Goal: Transaction & Acquisition: Purchase product/service

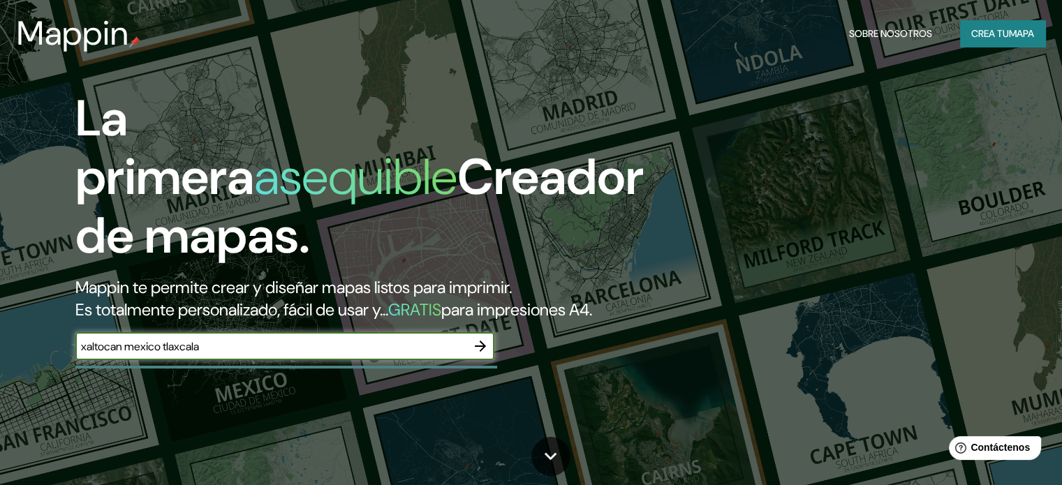
type input "xaltocan mexico tlaxcala"
click at [1009, 34] on font "mapa" at bounding box center [1021, 33] width 25 height 13
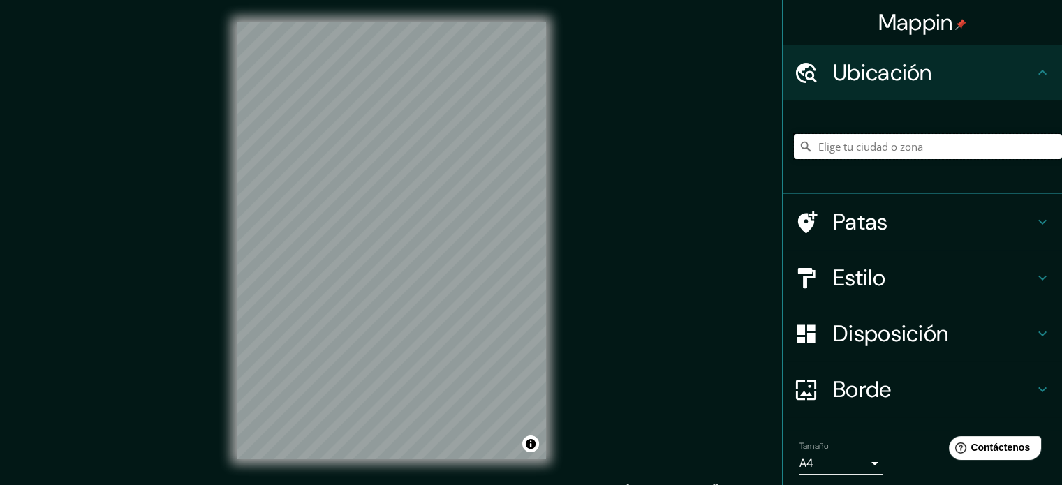
click at [869, 145] on input "Elige tu ciudad o zona" at bounding box center [928, 146] width 268 height 25
paste input "Av. [STREET_ADDRESS]. [GEOGRAPHIC_DATA]"
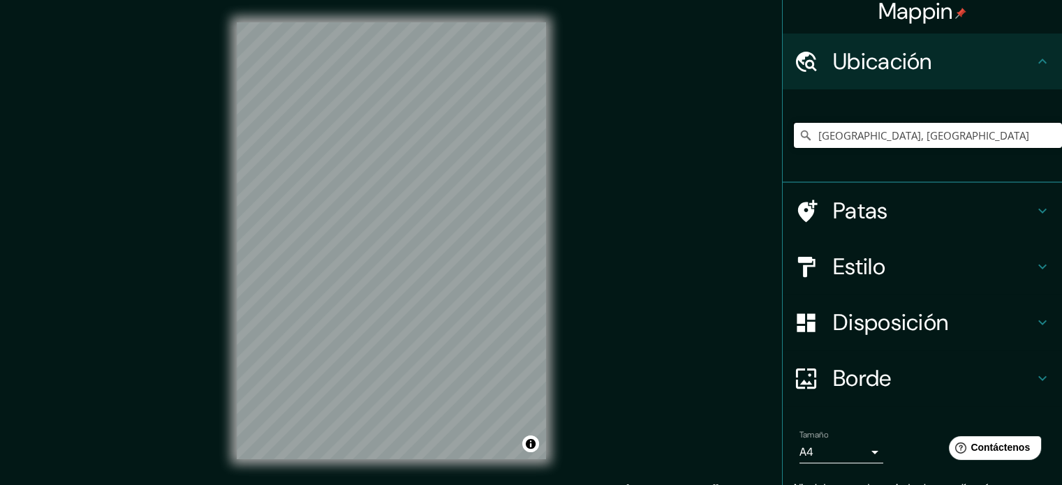
scroll to position [6, 0]
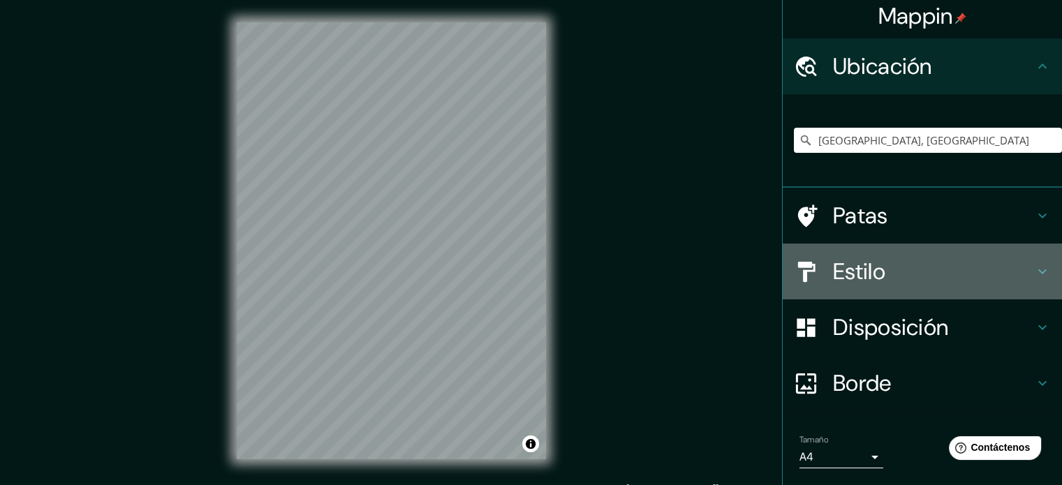
click at [852, 262] on font "Estilo" at bounding box center [859, 271] width 52 height 29
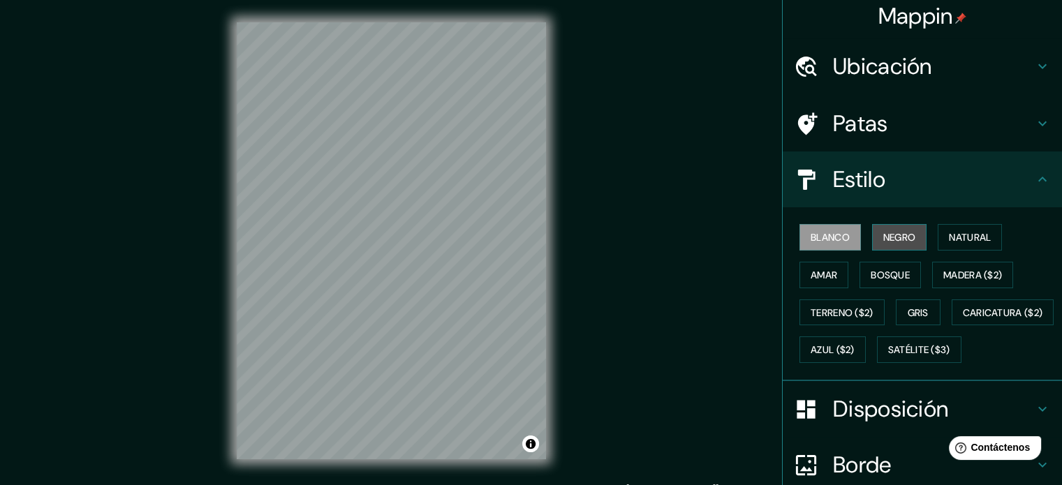
click at [877, 227] on button "Negro" at bounding box center [899, 237] width 55 height 27
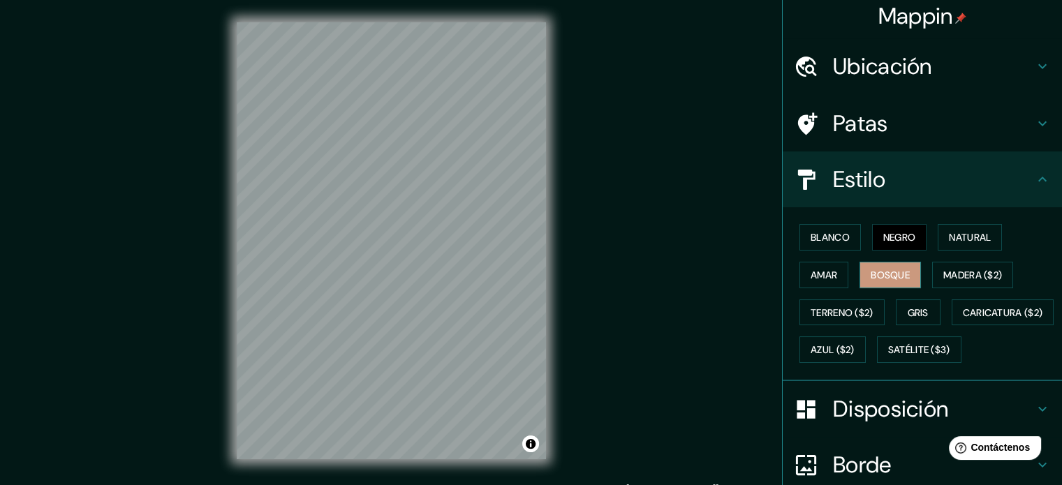
click at [871, 280] on font "Bosque" at bounding box center [890, 275] width 39 height 18
click at [821, 281] on font "Amar" at bounding box center [824, 275] width 27 height 18
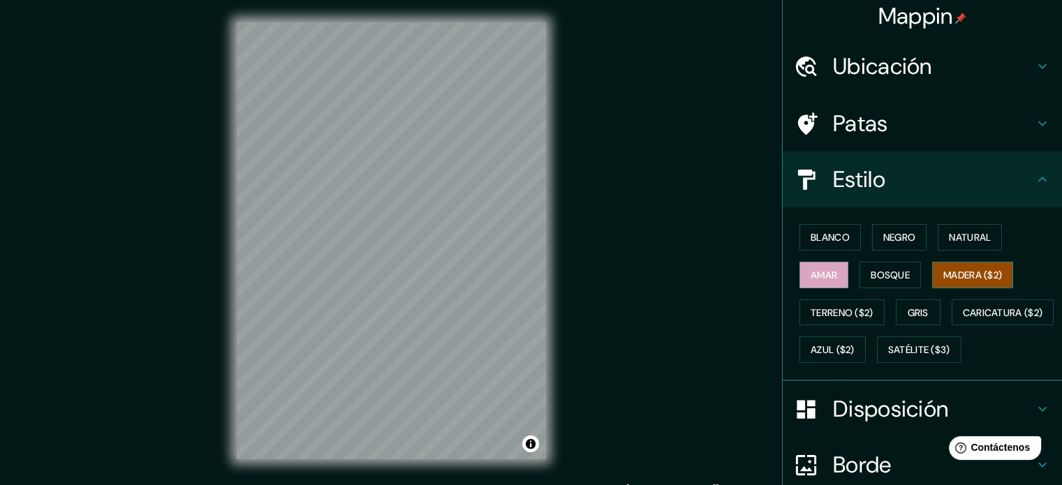
click at [975, 284] on button "Madera ($2)" at bounding box center [972, 275] width 81 height 27
click at [910, 309] on font "Gris" at bounding box center [918, 312] width 21 height 13
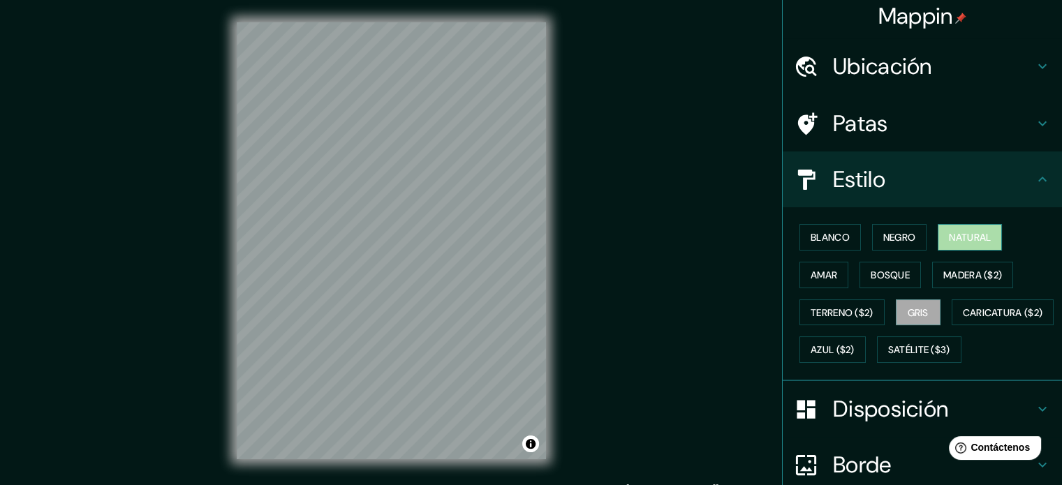
click at [980, 228] on font "Natural" at bounding box center [970, 237] width 42 height 18
click at [906, 237] on font "Negro" at bounding box center [899, 237] width 33 height 13
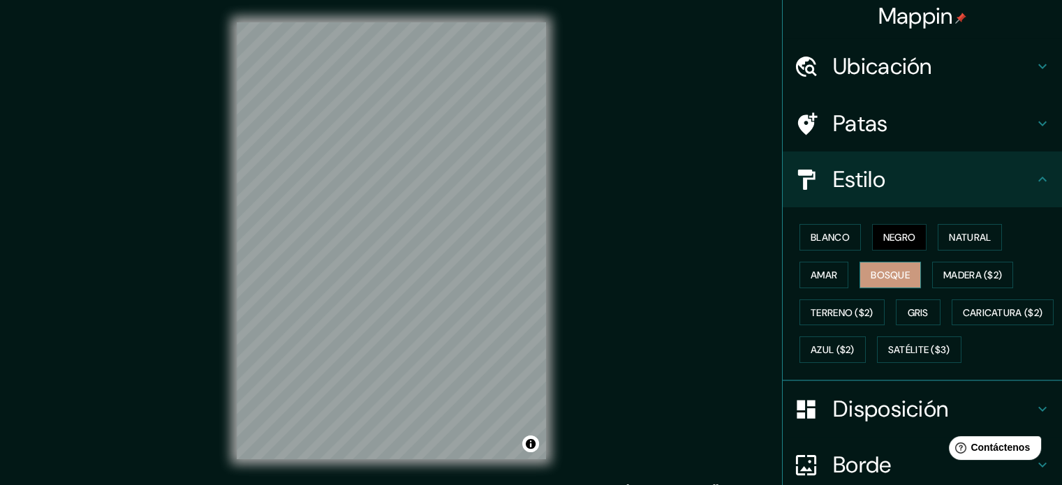
click at [882, 276] on font "Bosque" at bounding box center [890, 275] width 39 height 13
click at [919, 124] on h4 "Patas" at bounding box center [933, 124] width 201 height 28
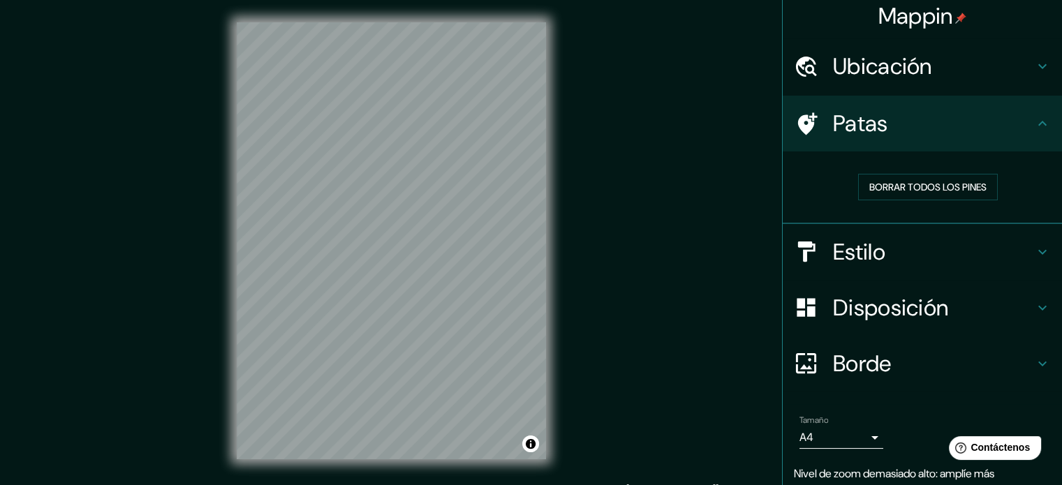
click at [894, 74] on font "Ubicación" at bounding box center [882, 66] width 99 height 29
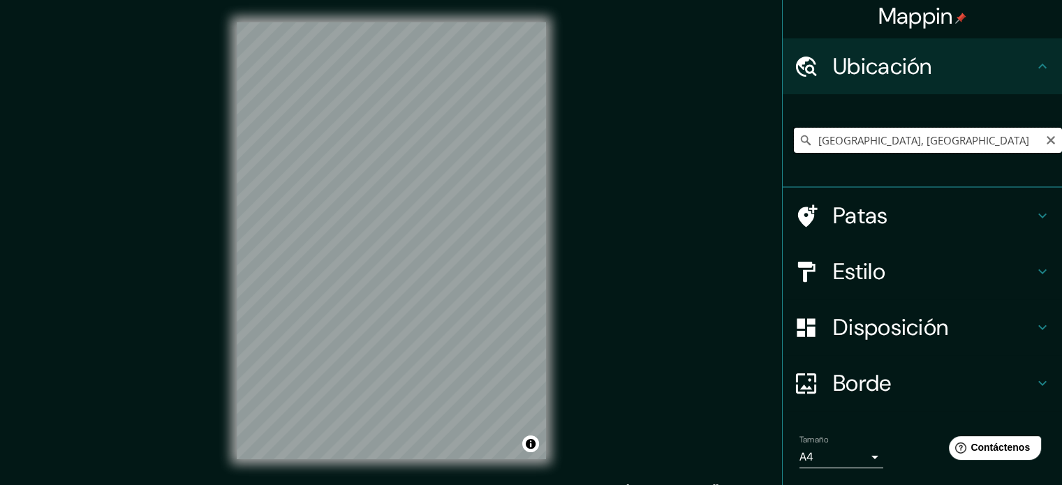
click at [888, 133] on input "[GEOGRAPHIC_DATA], [GEOGRAPHIC_DATA]" at bounding box center [928, 140] width 268 height 25
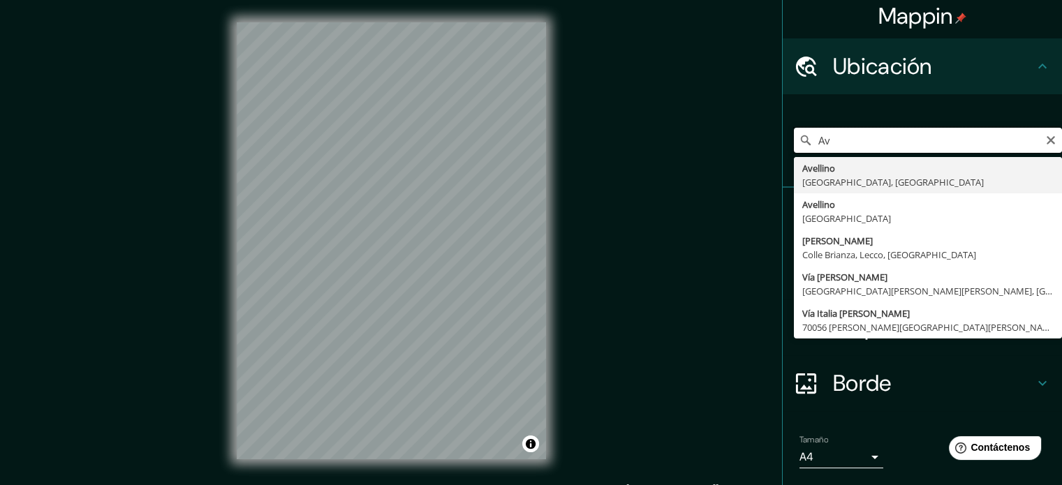
type input "A"
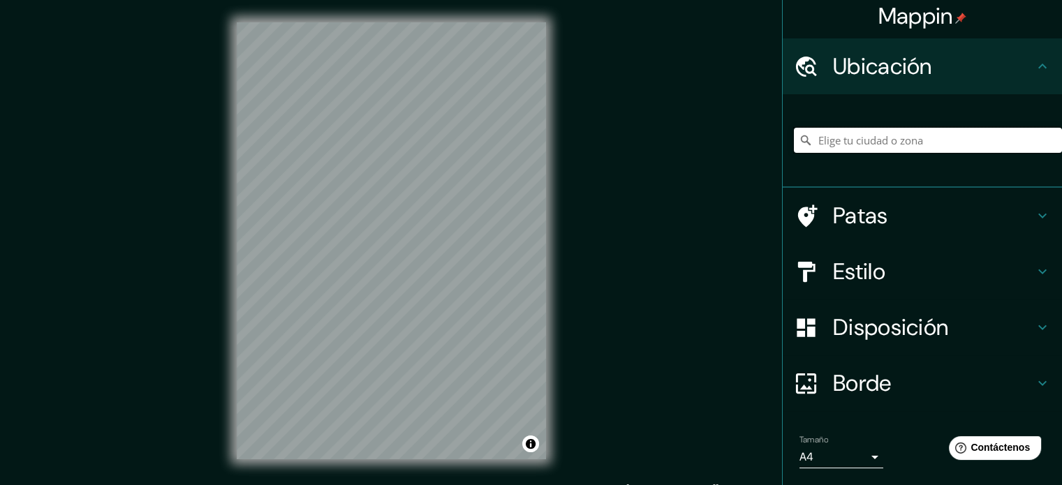
paste input "Av. [STREET_ADDRESS]. [GEOGRAPHIC_DATA]"
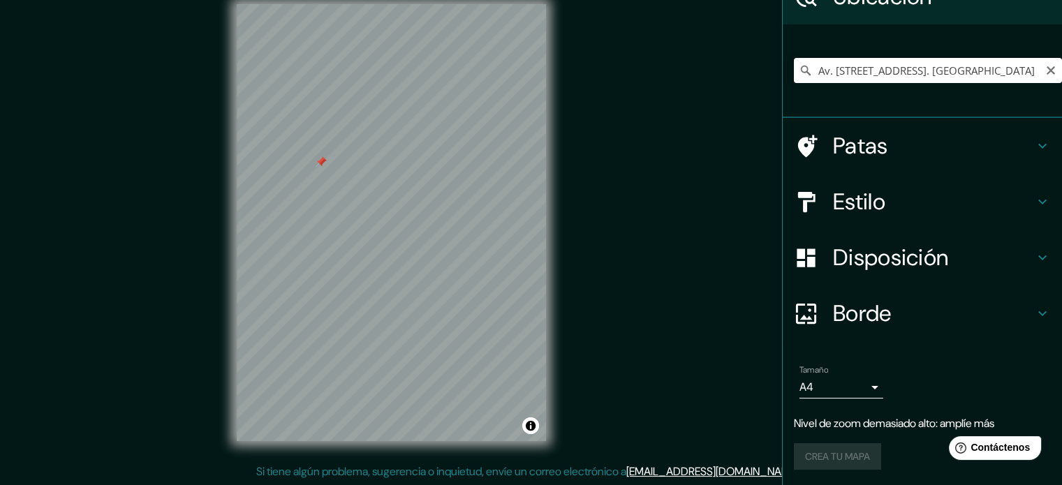
scroll to position [48, 0]
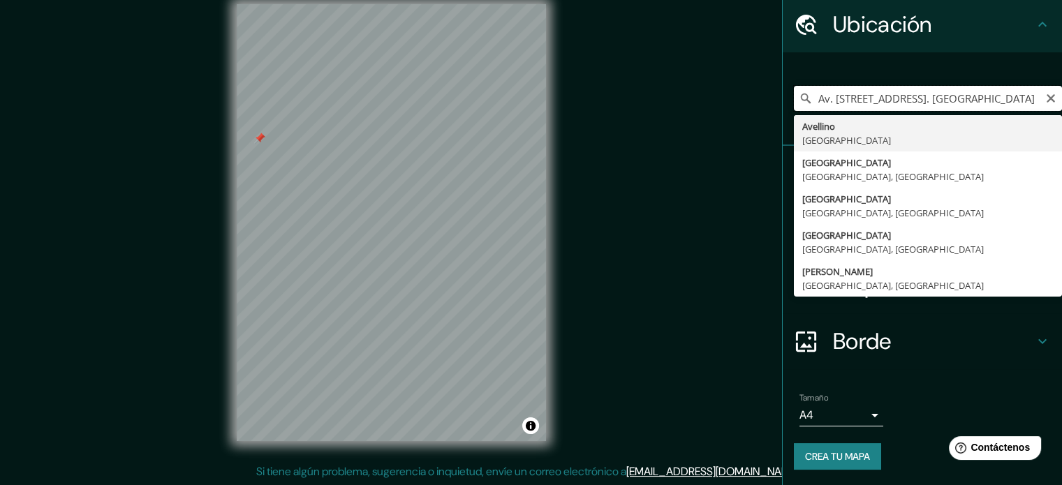
click at [1022, 106] on input "Av. [STREET_ADDRESS]. [GEOGRAPHIC_DATA]" at bounding box center [928, 98] width 268 height 25
click at [1030, 96] on input "Av. [STREET_ADDRESS]. [GEOGRAPHIC_DATA]" at bounding box center [928, 98] width 268 height 25
click at [941, 94] on input "Av. [STREET_ADDRESS]. [GEOGRAPHIC_DATA]" at bounding box center [928, 98] width 268 height 25
click at [1019, 101] on input "Av. [STREET_ADDRESS]. [GEOGRAPHIC_DATA]" at bounding box center [928, 98] width 268 height 25
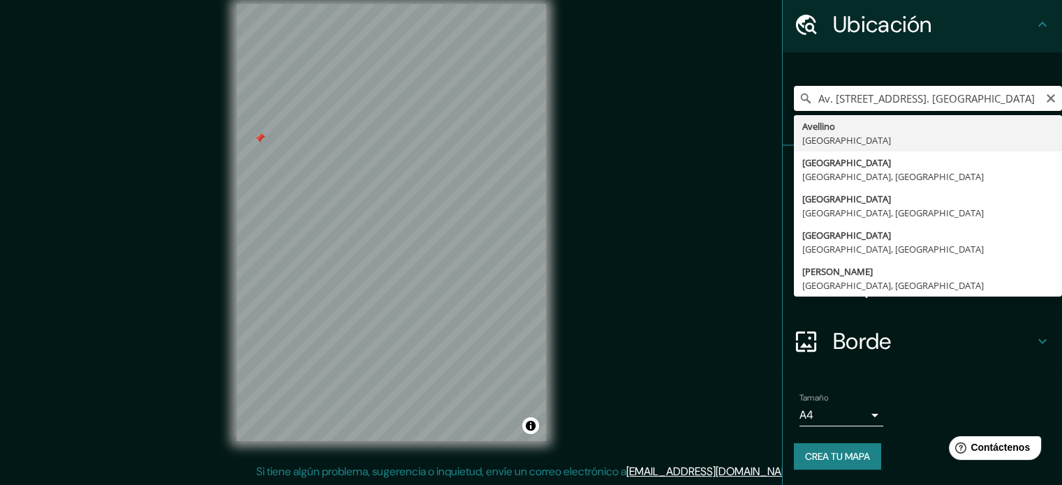
drag, startPoint x: 1023, startPoint y: 98, endPoint x: 1030, endPoint y: 96, distance: 7.3
click at [1030, 96] on input "Av. [STREET_ADDRESS]. [GEOGRAPHIC_DATA]" at bounding box center [928, 98] width 268 height 25
click at [1023, 103] on input "Av. [STREET_ADDRESS]. [GEOGRAPHIC_DATA]" at bounding box center [928, 98] width 268 height 25
drag, startPoint x: 894, startPoint y: 97, endPoint x: 776, endPoint y: 108, distance: 119.2
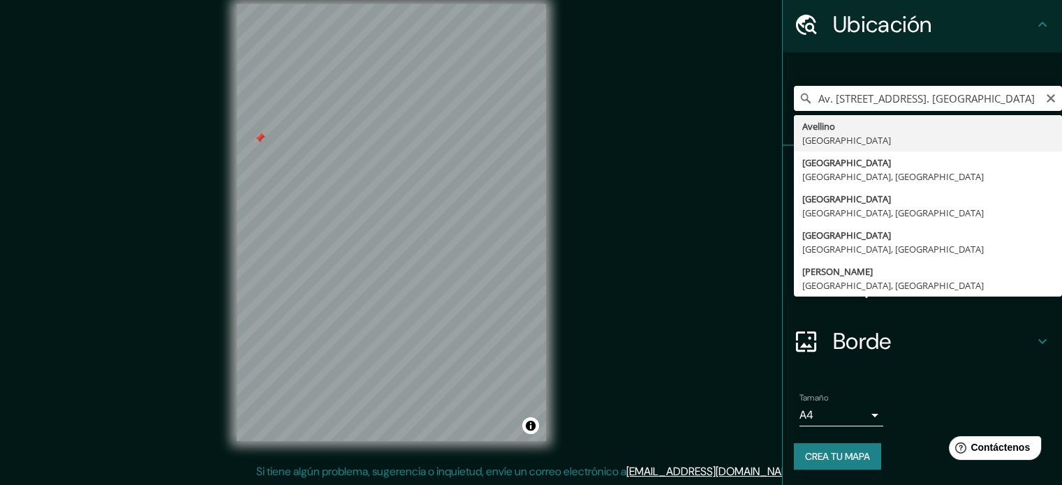
click at [783, 108] on div "Av. [STREET_ADDRESS]. [GEOGRAPHIC_DATA][PERSON_NAME][GEOGRAPHIC_DATA] [GEOGRAPH…" at bounding box center [922, 99] width 279 height 94
type input "[GEOGRAPHIC_DATA]"
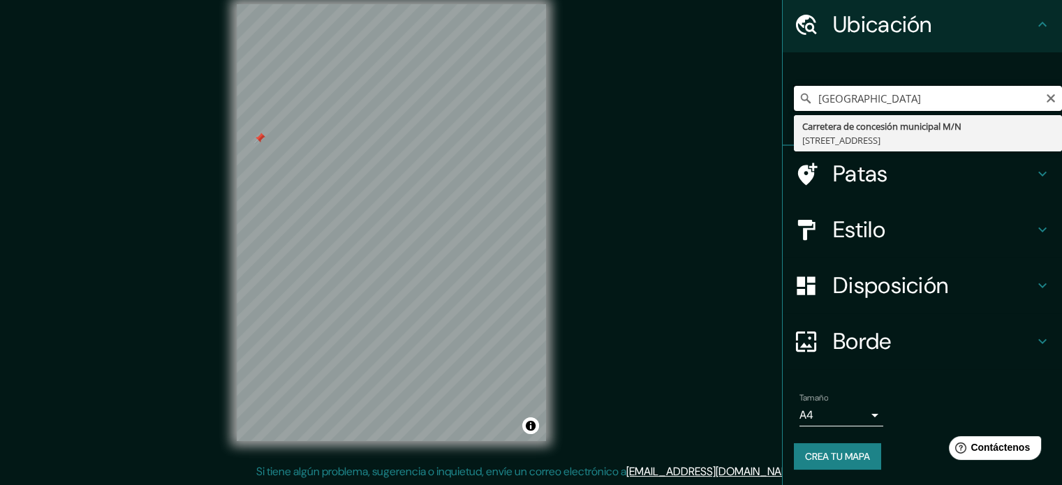
drag, startPoint x: 957, startPoint y: 94, endPoint x: 720, endPoint y: 67, distance: 238.2
click at [720, 67] on div "Mappin Ubicación [GEOGRAPHIC_DATA] Carretera de concesión municipal M/[GEOGRAPH…" at bounding box center [531, 234] width 1062 height 504
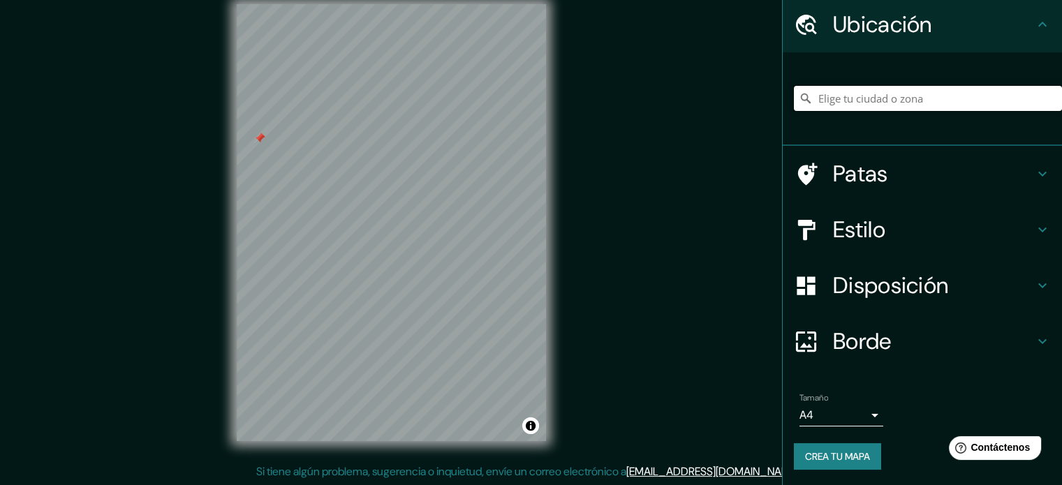
paste input "Av. [STREET_ADDRESS]. [GEOGRAPHIC_DATA]"
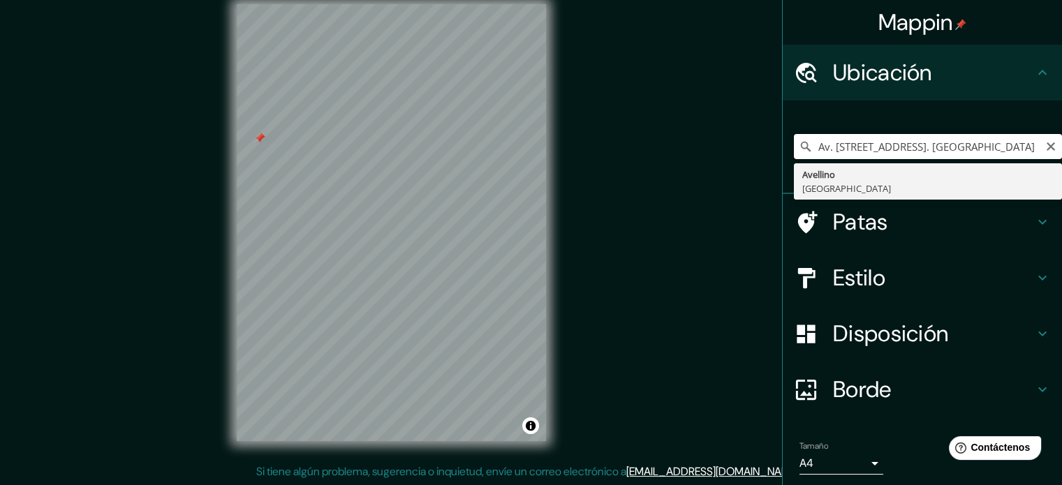
drag, startPoint x: 874, startPoint y: 153, endPoint x: 852, endPoint y: 153, distance: 22.3
click at [867, 159] on div "Av. [STREET_ADDRESS]. [GEOGRAPHIC_DATA][PERSON_NAME][GEOGRAPHIC_DATA] Italia" at bounding box center [928, 147] width 268 height 70
click at [843, 154] on input "Av. [STREET_ADDRESS]. [GEOGRAPHIC_DATA]" at bounding box center [928, 146] width 268 height 25
drag, startPoint x: 823, startPoint y: 154, endPoint x: 803, endPoint y: 145, distance: 21.9
click at [796, 147] on div "Av. Xaltocan 28, 90440, Topilco de, [PERSON_NAME]. [GEOGRAPHIC_DATA][PERSON_NAM…" at bounding box center [928, 146] width 268 height 25
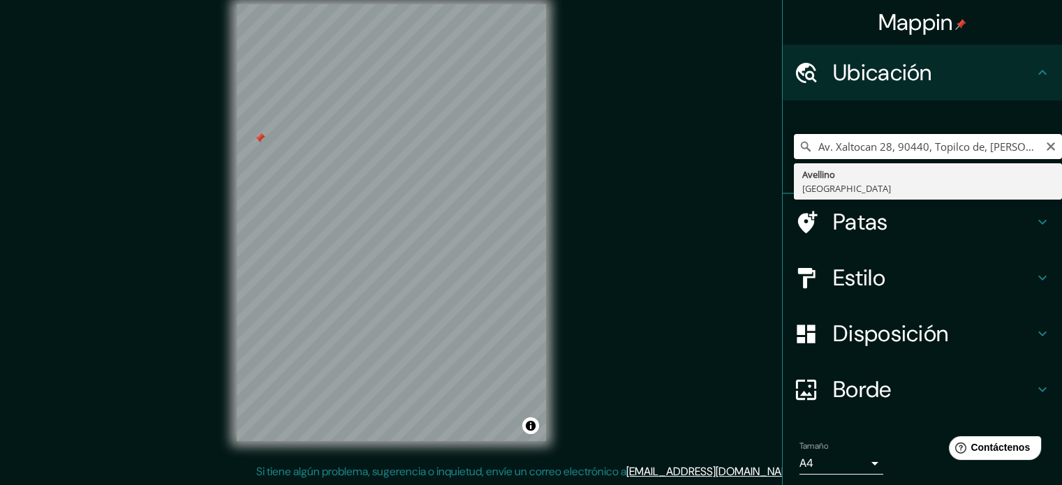
click at [866, 151] on input "Av. Xaltocan 28, 90440, Topilco de, [PERSON_NAME]. [GEOGRAPHIC_DATA]" at bounding box center [928, 146] width 268 height 25
click at [913, 147] on input "Av. Xaltocan 28, 90440, Topilco de, [PERSON_NAME]. [GEOGRAPHIC_DATA]" at bounding box center [928, 146] width 268 height 25
drag, startPoint x: 920, startPoint y: 147, endPoint x: 783, endPoint y: 131, distance: 138.5
click at [794, 131] on div "Av. Xaltocan 28, 90440, Topilco de, [PERSON_NAME]. [GEOGRAPHIC_DATA][PERSON_NAM…" at bounding box center [928, 147] width 268 height 70
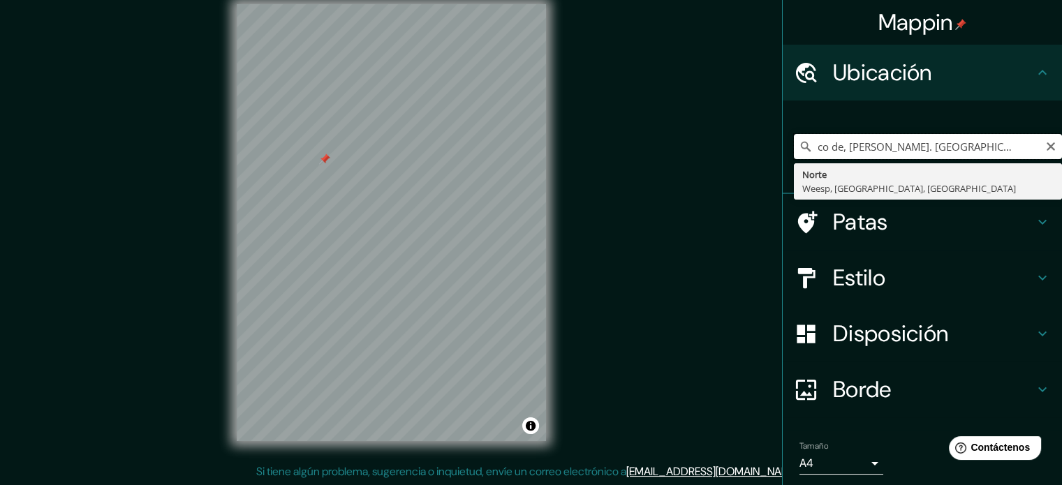
drag, startPoint x: 812, startPoint y: 150, endPoint x: 1045, endPoint y: 178, distance: 234.8
type input "Noord, [GEOGRAPHIC_DATA], [GEOGRAPHIC_DATA], [GEOGRAPHIC_DATA]"
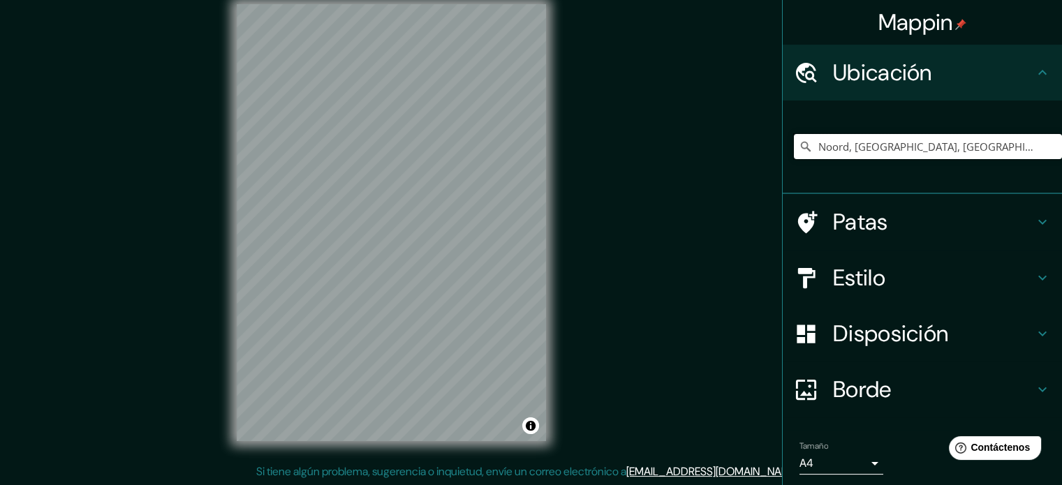
scroll to position [0, 30]
drag, startPoint x: 804, startPoint y: 145, endPoint x: 1050, endPoint y: 163, distance: 246.4
click at [1050, 163] on div "Noord, [GEOGRAPHIC_DATA], [GEOGRAPHIC_DATA], [GEOGRAPHIC_DATA]" at bounding box center [928, 147] width 268 height 70
paste input "C. [STREET_ADDRESS]."
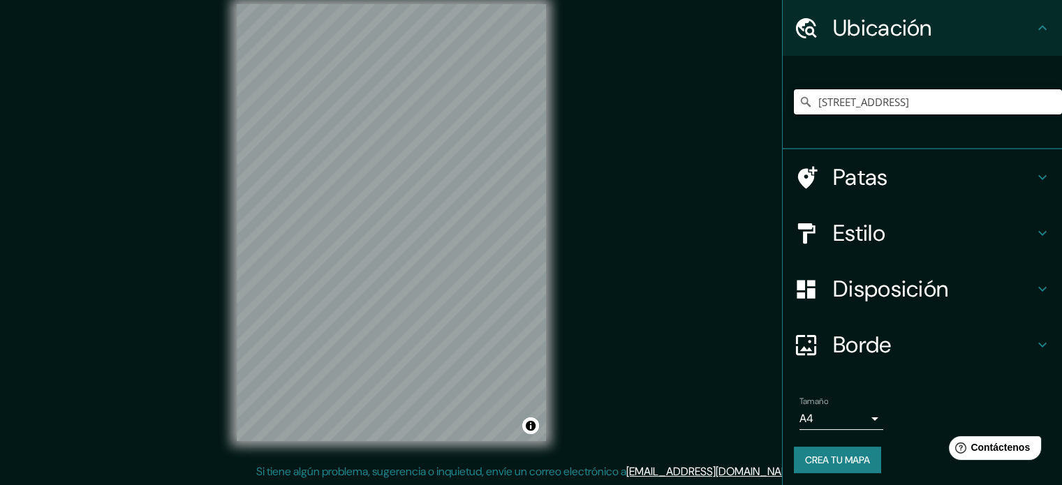
scroll to position [48, 0]
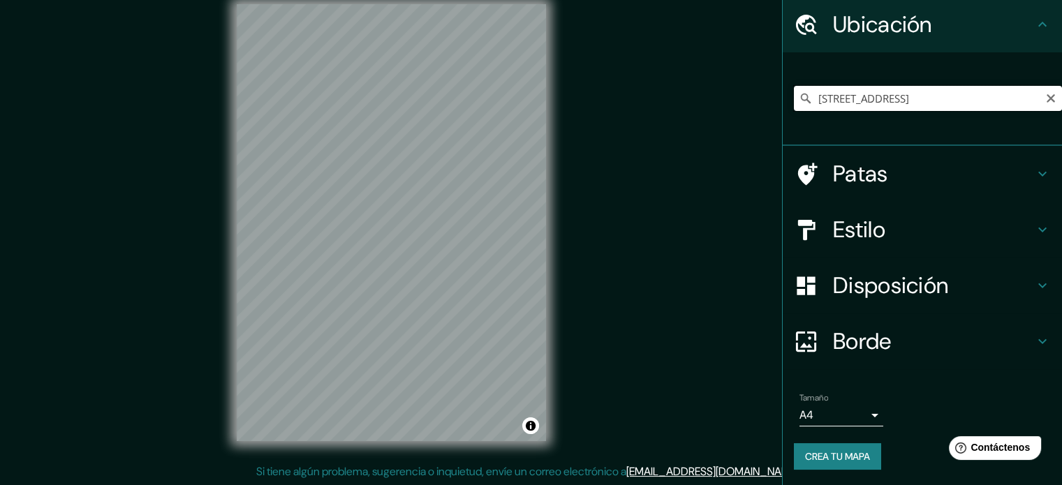
click at [1023, 95] on input "[STREET_ADDRESS]" at bounding box center [928, 98] width 268 height 25
drag, startPoint x: 810, startPoint y: 92, endPoint x: 940, endPoint y: 121, distance: 133.1
click at [940, 121] on div "[STREET_ADDRESS]" at bounding box center [928, 99] width 268 height 70
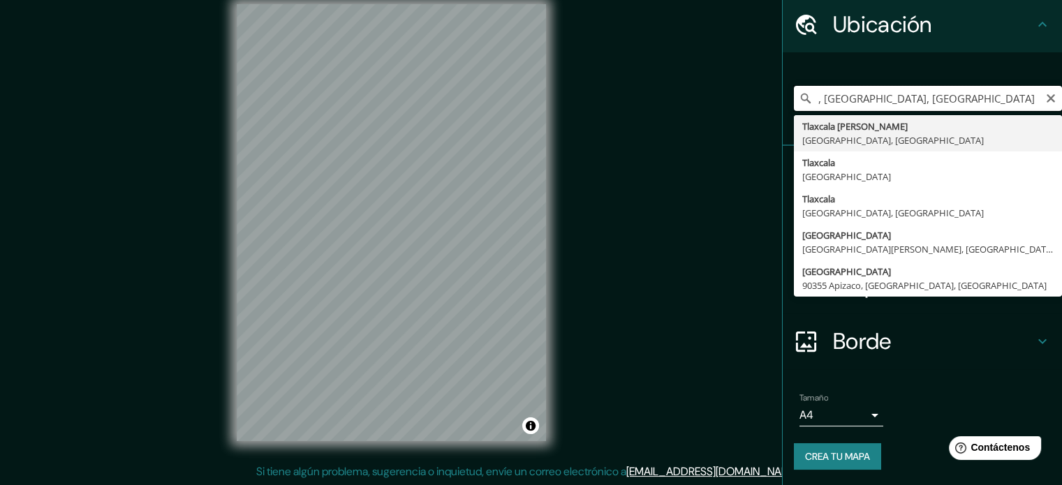
paste input "Av. [STREET_ADDRESS]."
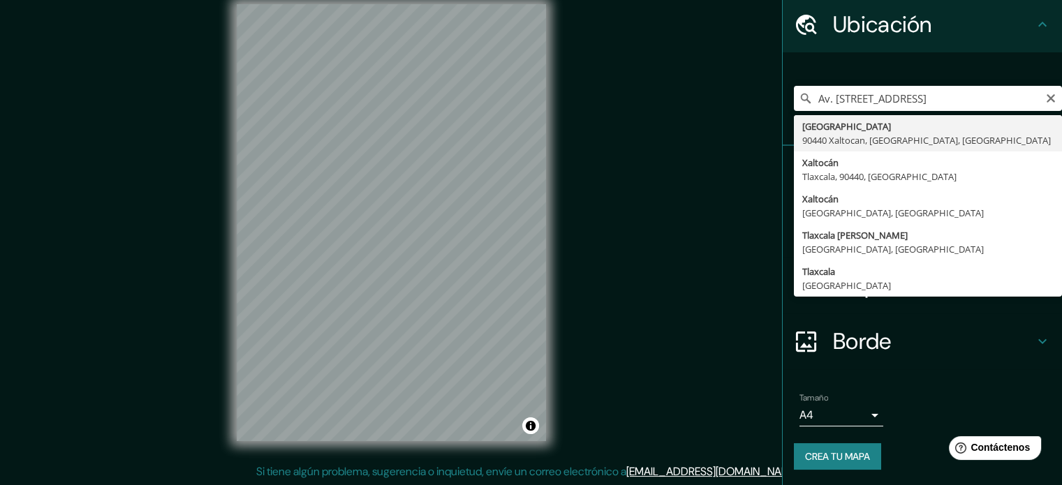
type input "[GEOGRAPHIC_DATA], [GEOGRAPHIC_DATA], [GEOGRAPHIC_DATA]"
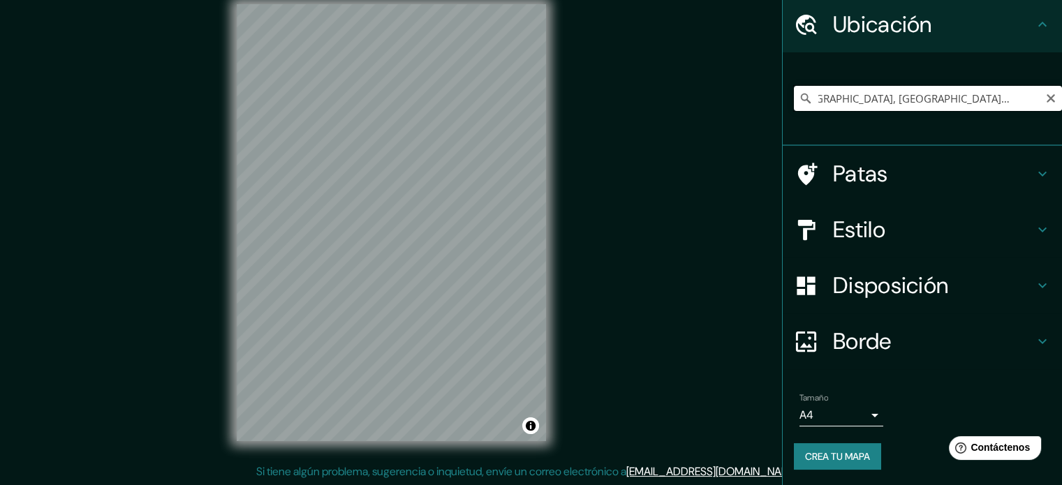
scroll to position [0, 0]
drag, startPoint x: 905, startPoint y: 108, endPoint x: 769, endPoint y: 114, distance: 135.6
click at [769, 114] on div "Mappin Ubicación [GEOGRAPHIC_DATA], [GEOGRAPHIC_DATA], [GEOGRAPHIC_DATA] Patas …" at bounding box center [531, 234] width 1062 height 504
click at [883, 149] on div "Patas" at bounding box center [922, 174] width 279 height 56
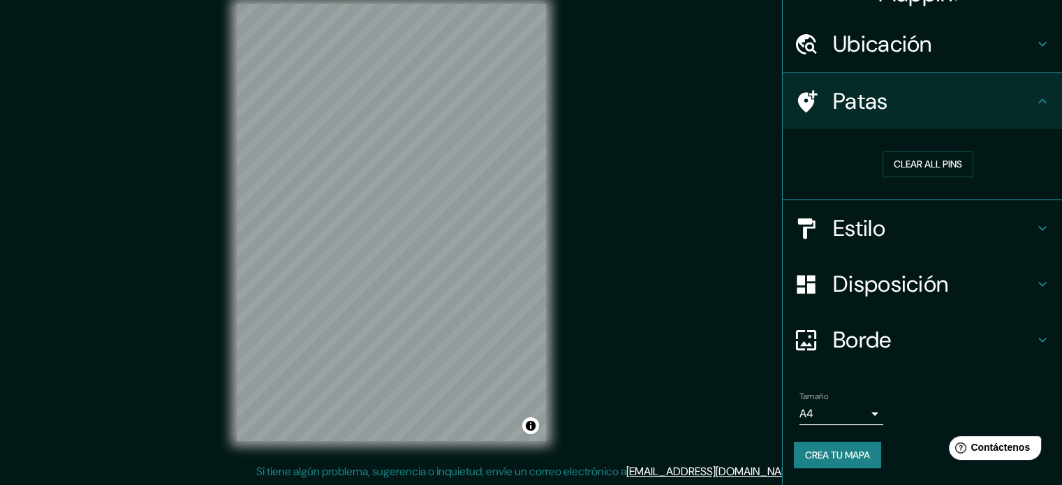
scroll to position [27, 0]
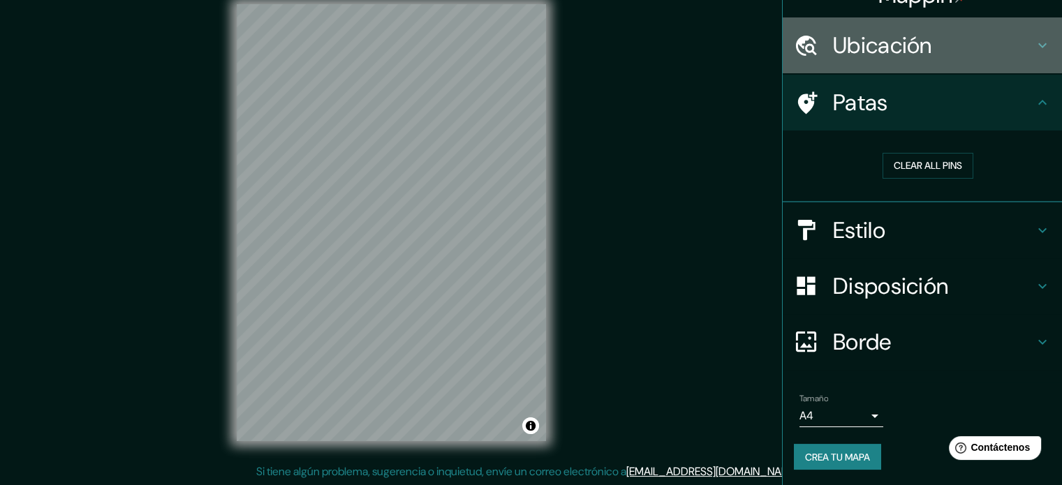
click at [860, 54] on font "Ubicación" at bounding box center [882, 45] width 99 height 29
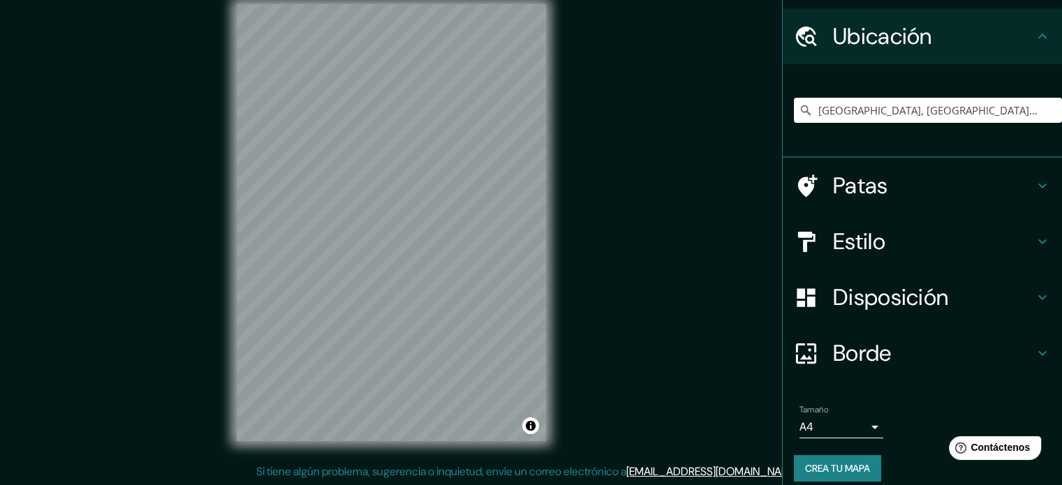
scroll to position [48, 0]
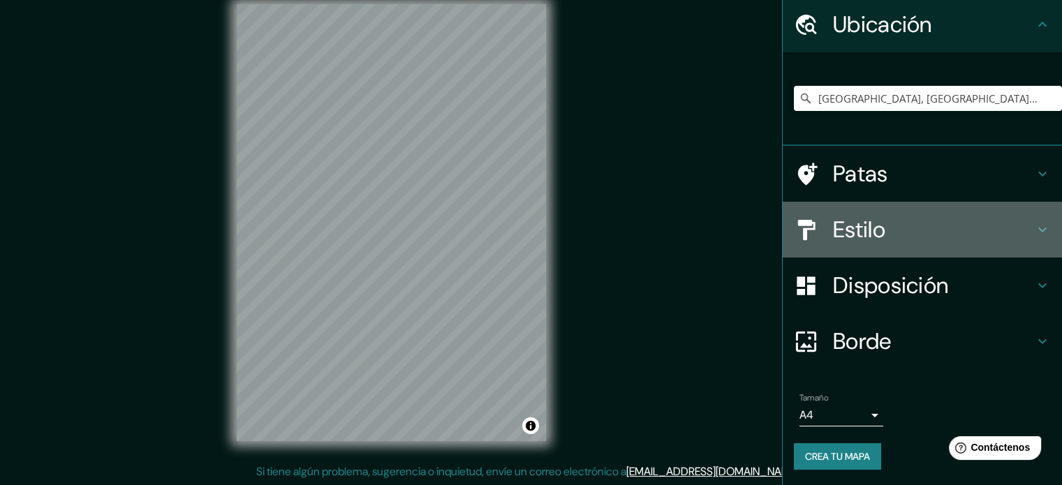
click at [865, 223] on font "Estilo" at bounding box center [859, 229] width 52 height 29
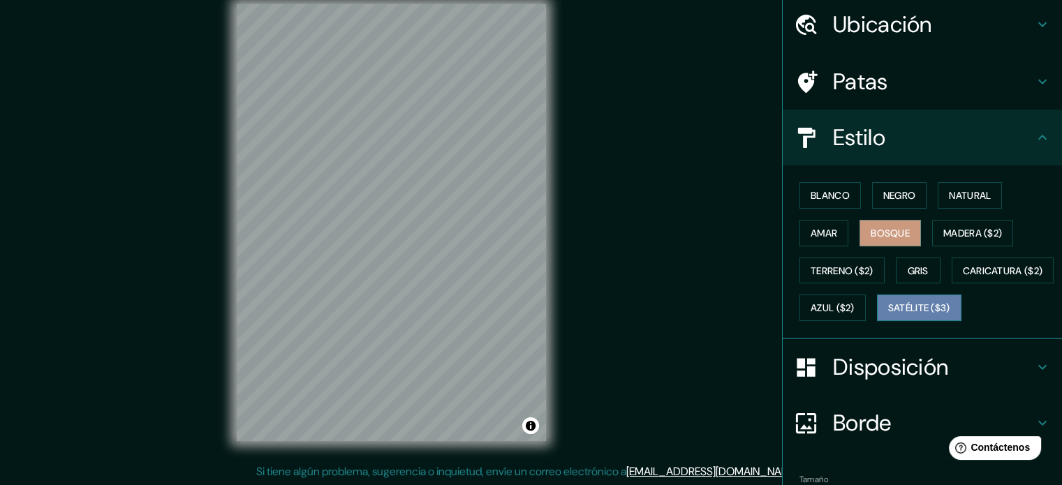
click at [888, 315] on font "Satélite ($3)" at bounding box center [919, 308] width 62 height 13
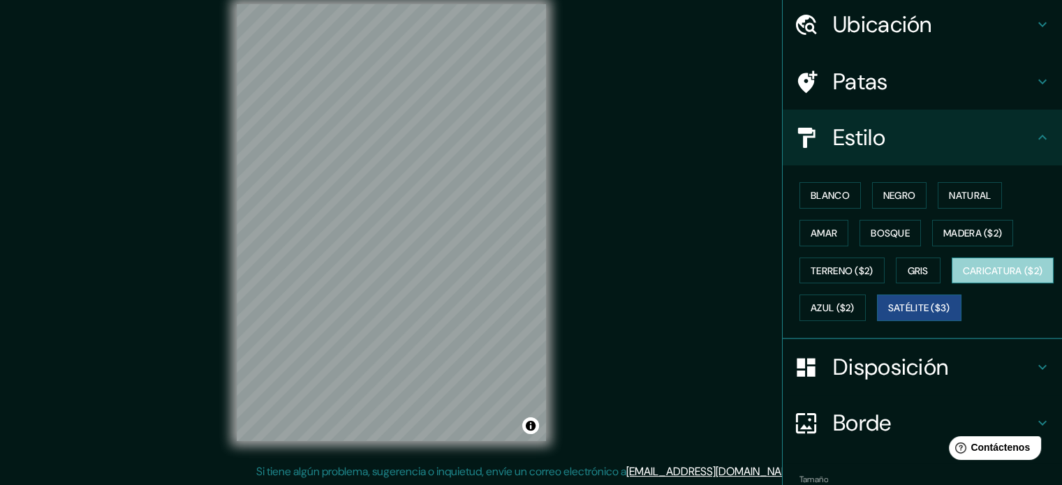
click at [963, 277] on font "Caricatura ($2)" at bounding box center [1003, 271] width 80 height 13
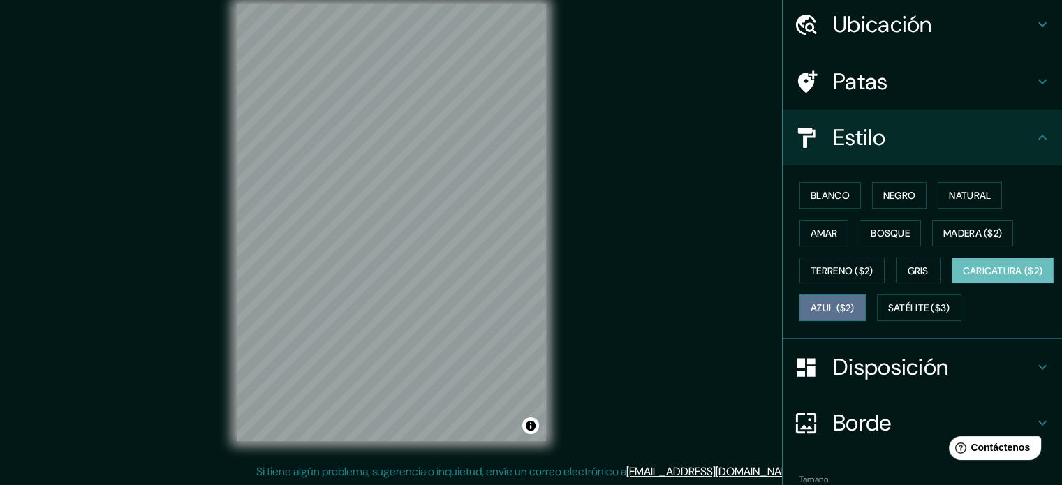
click at [855, 311] on font "Azul ($2)" at bounding box center [833, 308] width 44 height 13
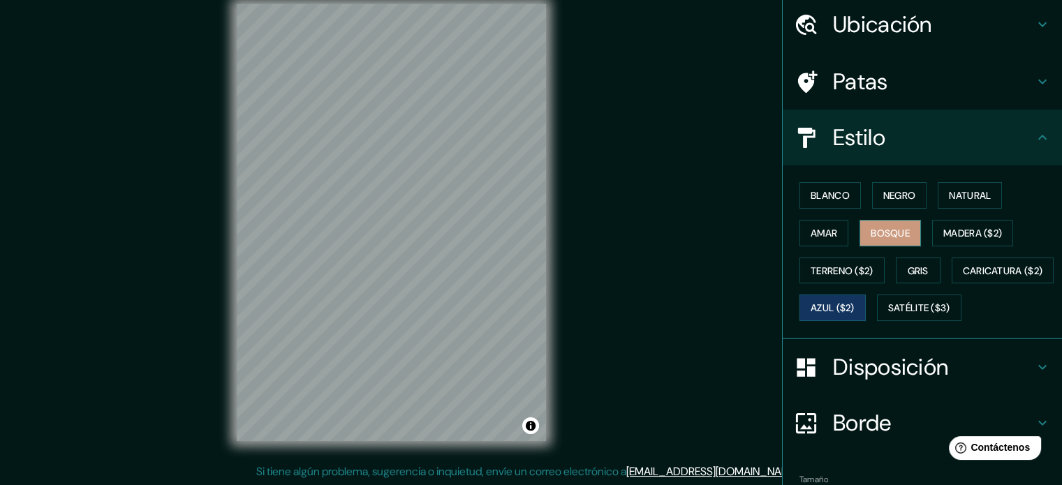
click at [871, 229] on font "Bosque" at bounding box center [890, 233] width 39 height 13
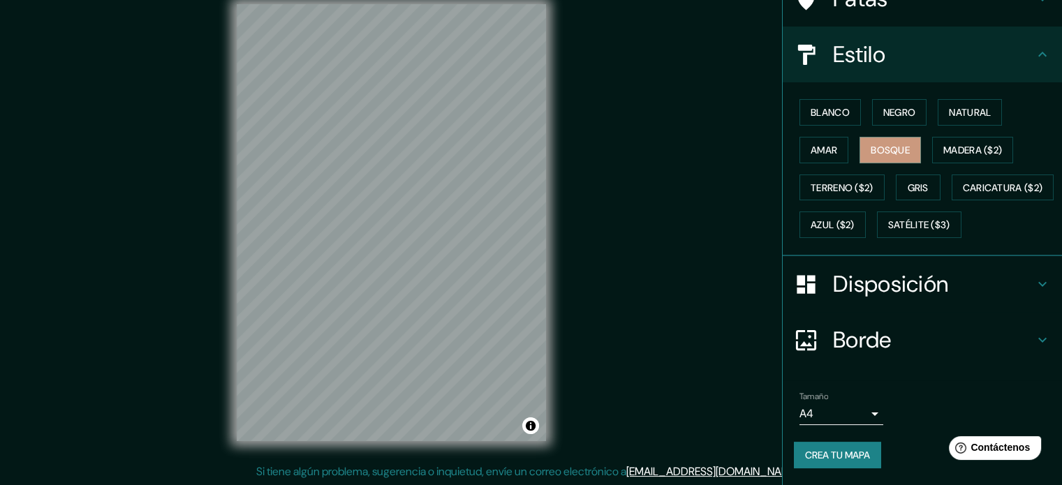
click at [888, 346] on h4 "Borde" at bounding box center [933, 340] width 201 height 28
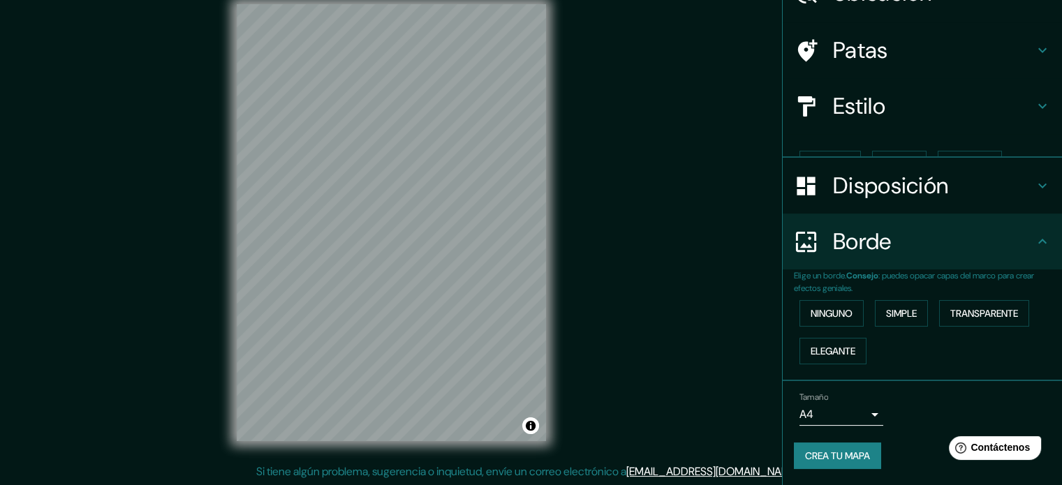
scroll to position [56, 0]
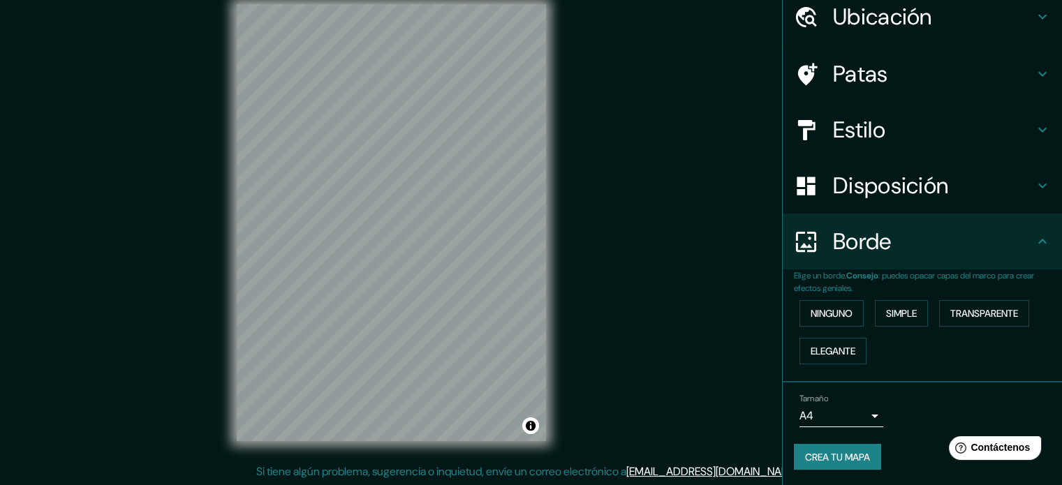
click at [913, 187] on font "Disposición" at bounding box center [890, 185] width 115 height 29
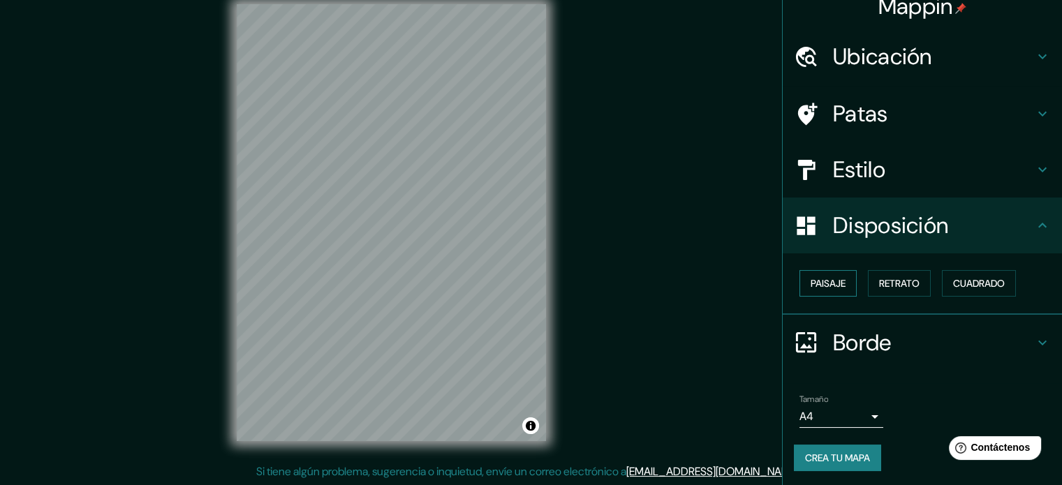
scroll to position [17, 0]
click at [983, 282] on font "Cuadrado" at bounding box center [979, 282] width 52 height 13
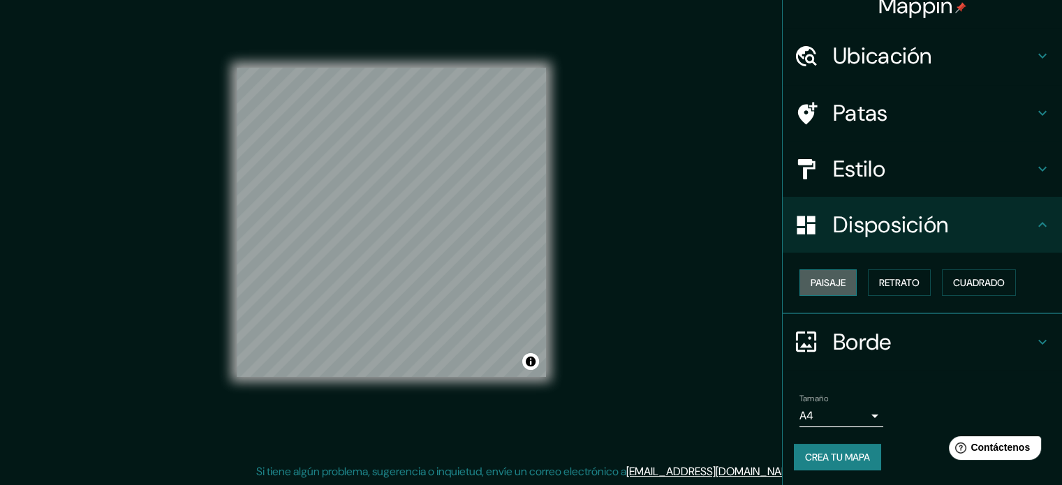
click at [821, 276] on font "Paisaje" at bounding box center [828, 282] width 35 height 13
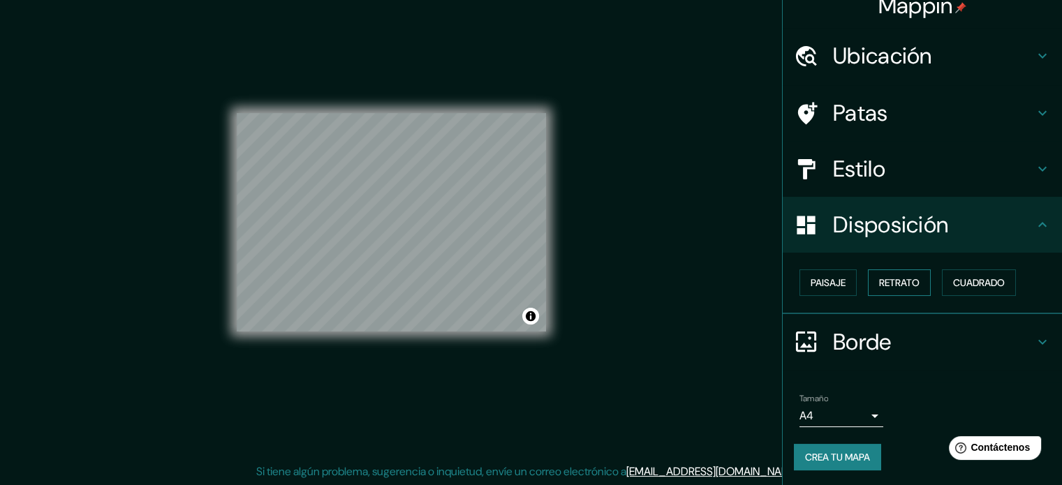
click at [880, 287] on font "Retrato" at bounding box center [899, 282] width 40 height 13
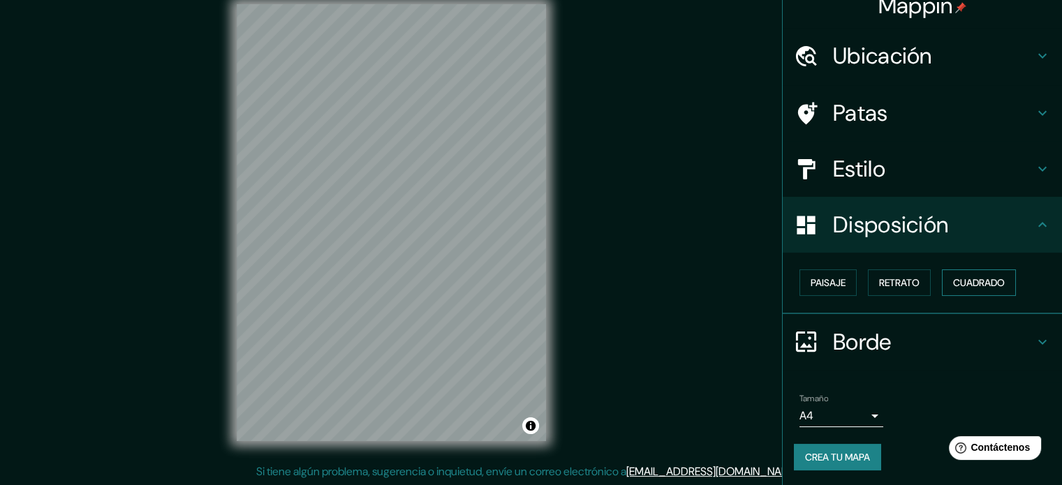
click at [975, 290] on font "Cuadrado" at bounding box center [979, 283] width 52 height 18
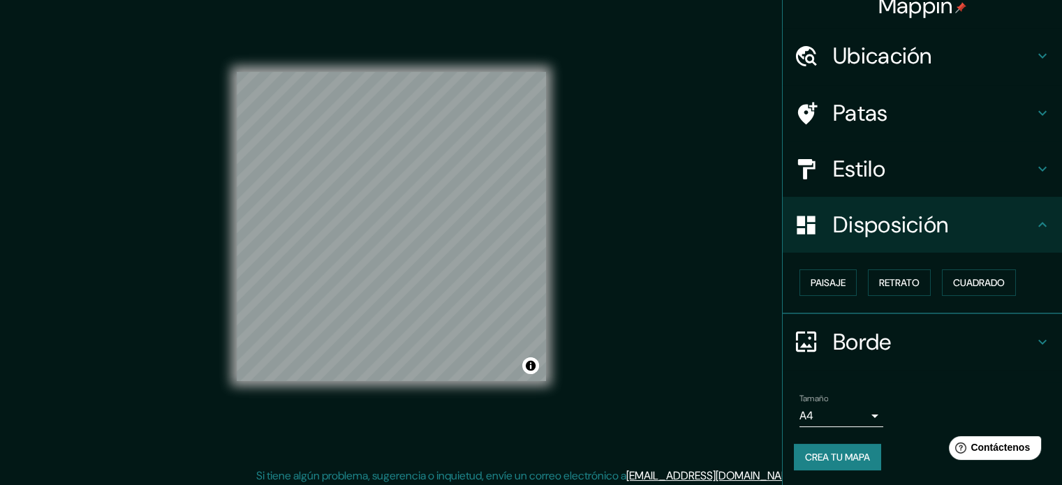
scroll to position [18, 0]
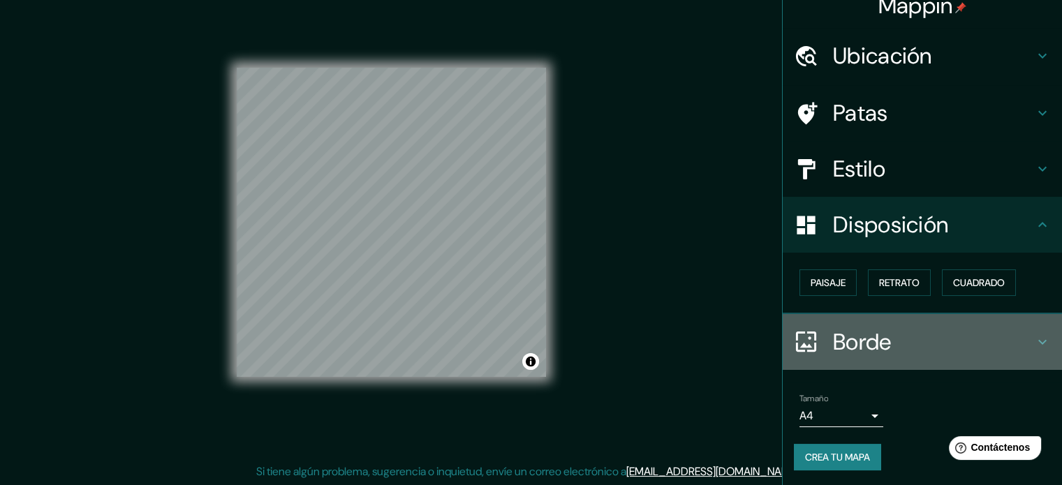
click at [852, 351] on font "Borde" at bounding box center [862, 341] width 59 height 29
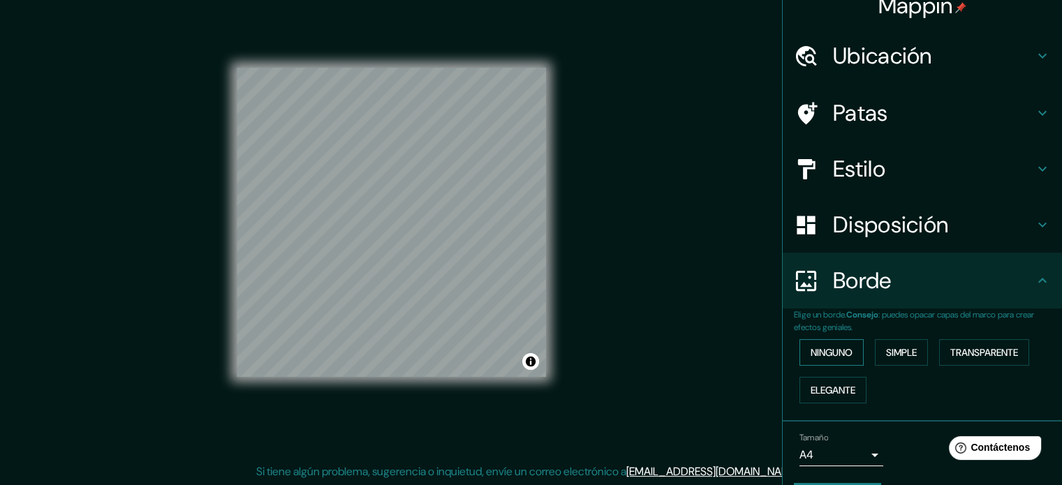
click at [831, 359] on font "Ninguno" at bounding box center [832, 352] width 42 height 18
click at [830, 381] on font "Elegante" at bounding box center [833, 390] width 45 height 18
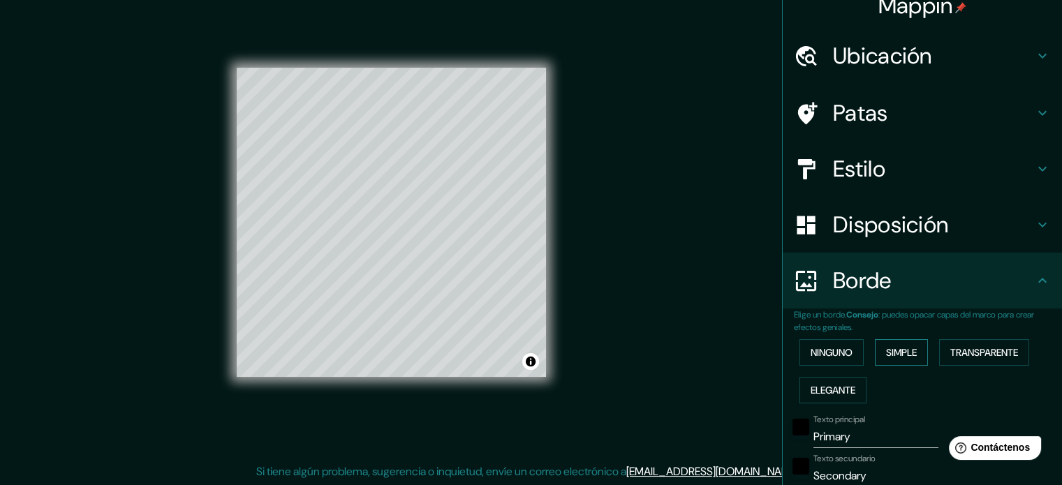
click at [915, 353] on button "Simple" at bounding box center [901, 352] width 53 height 27
click at [994, 351] on font "Transparente" at bounding box center [984, 352] width 68 height 13
click at [824, 350] on font "Ninguno" at bounding box center [832, 352] width 42 height 13
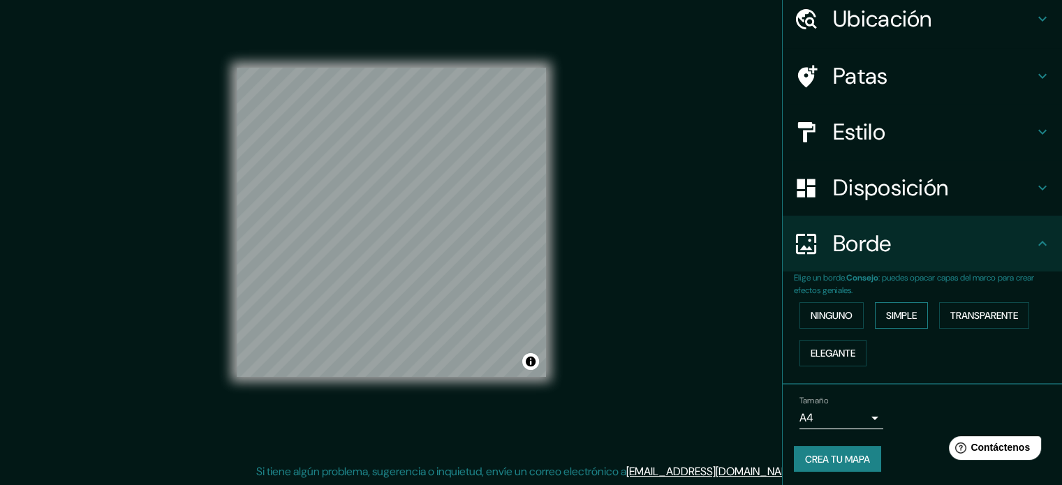
scroll to position [56, 0]
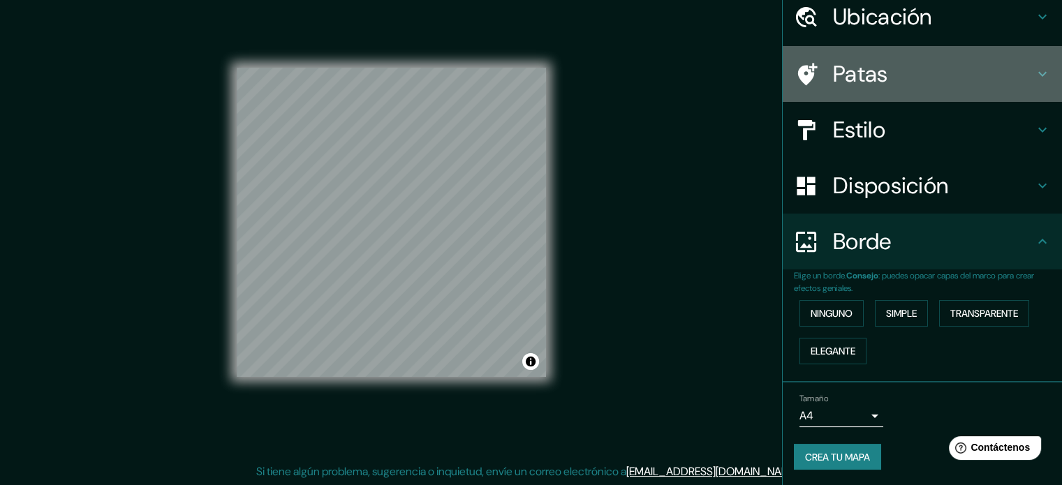
click at [882, 66] on h4 "Patas" at bounding box center [933, 74] width 201 height 28
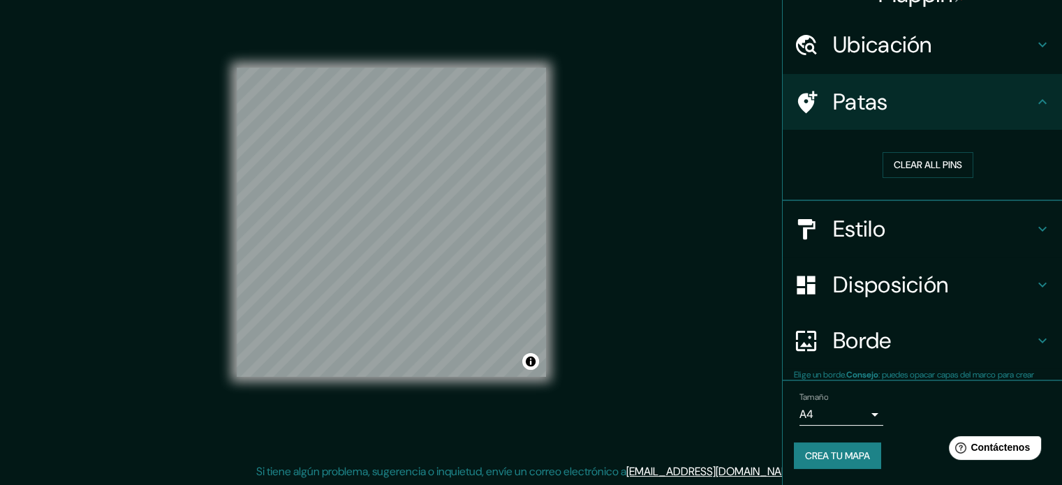
scroll to position [28, 0]
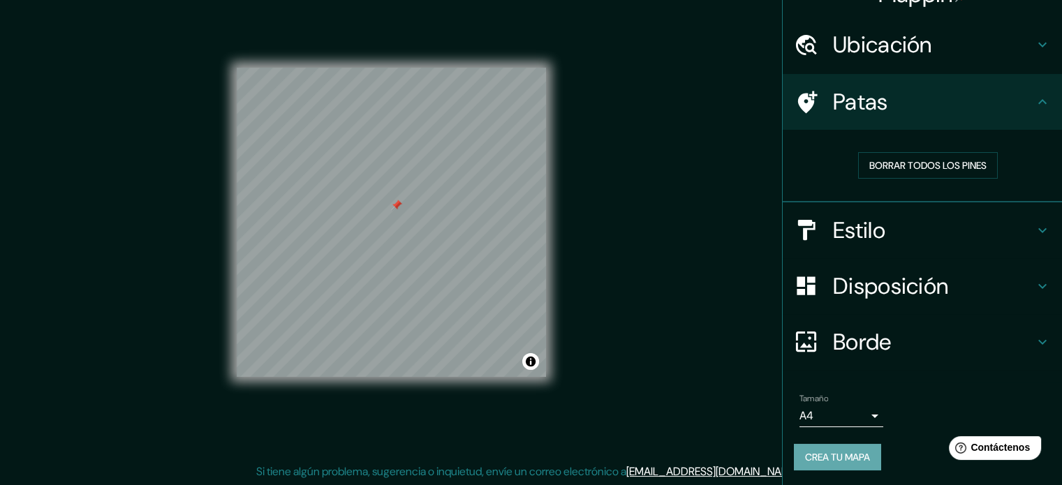
click at [848, 452] on font "Crea tu mapa" at bounding box center [837, 457] width 65 height 13
click at [846, 459] on font "Crea tu mapa" at bounding box center [837, 457] width 65 height 13
click at [830, 452] on div "Crea tu mapa" at bounding box center [922, 457] width 257 height 27
click at [829, 454] on div "Crea tu mapa" at bounding box center [922, 457] width 257 height 27
click at [828, 454] on div "Crea tu mapa" at bounding box center [922, 457] width 257 height 27
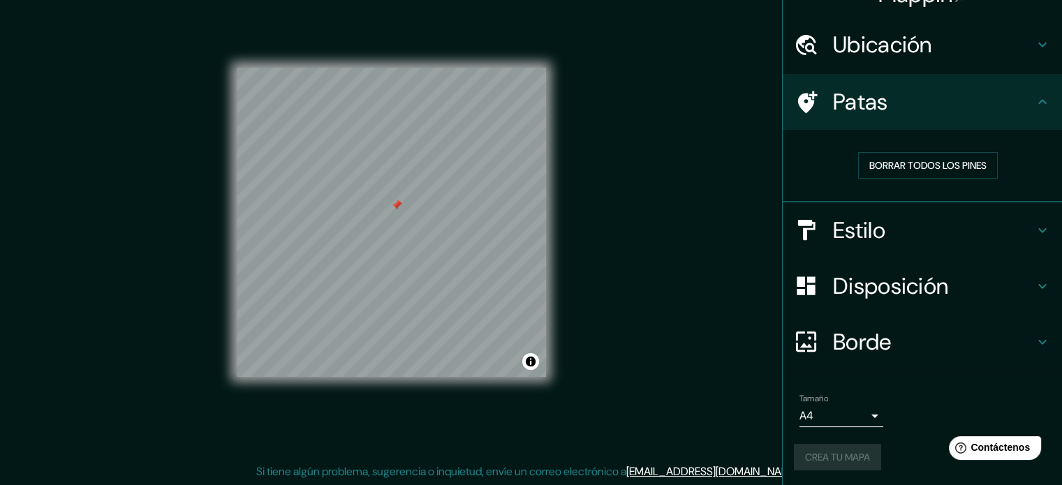
click at [820, 458] on div "Crea tu mapa" at bounding box center [922, 457] width 257 height 27
click at [841, 451] on font "Crea tu mapa" at bounding box center [837, 457] width 65 height 13
click at [840, 449] on div "Crea tu mapa" at bounding box center [922, 457] width 257 height 27
click at [902, 234] on h4 "Estilo" at bounding box center [933, 230] width 201 height 28
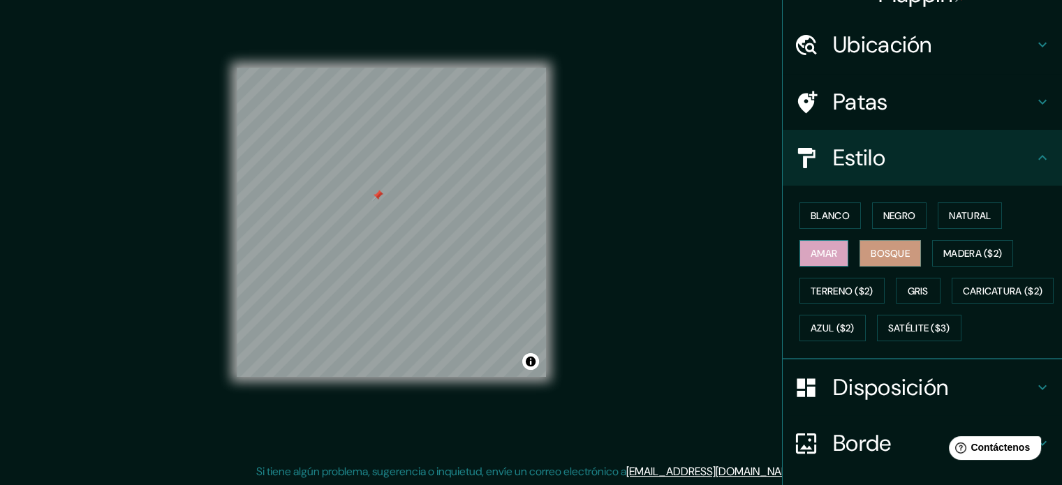
click at [811, 253] on font "Amar" at bounding box center [824, 253] width 27 height 13
click at [949, 255] on font "Madera ($2)" at bounding box center [972, 253] width 59 height 13
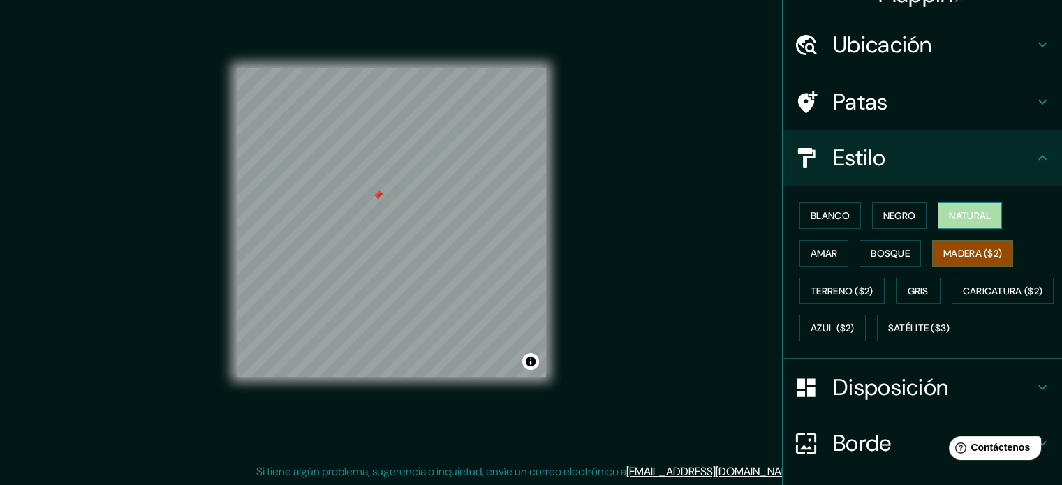
click at [949, 213] on font "Natural" at bounding box center [970, 215] width 42 height 13
